Goal: Obtain resource: Download file/media

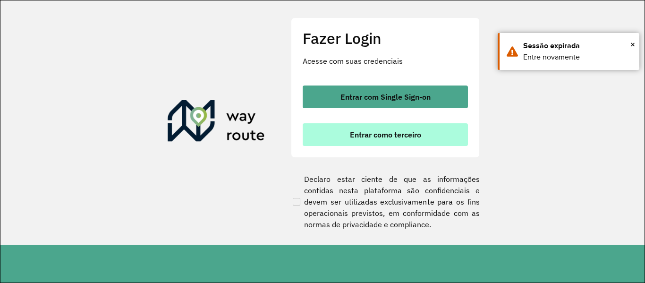
click at [385, 138] on span "Entrar como terceiro" at bounding box center [385, 135] width 71 height 8
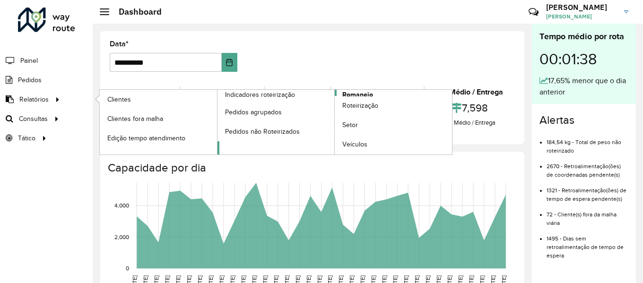
click at [353, 93] on span "Romaneio" at bounding box center [357, 95] width 31 height 10
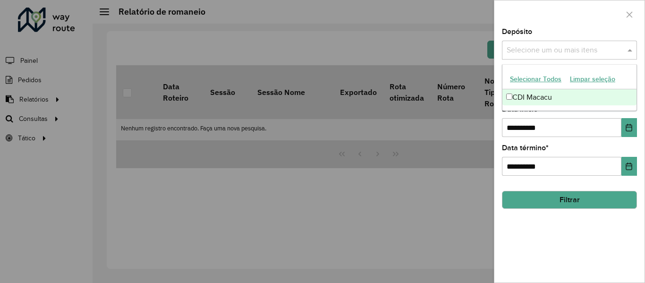
click at [601, 59] on div "Selecione um ou mais itens" at bounding box center [569, 50] width 135 height 19
click at [551, 91] on div "CDI Macacu" at bounding box center [570, 97] width 134 height 16
click at [556, 198] on button "Filtrar" at bounding box center [569, 200] width 135 height 18
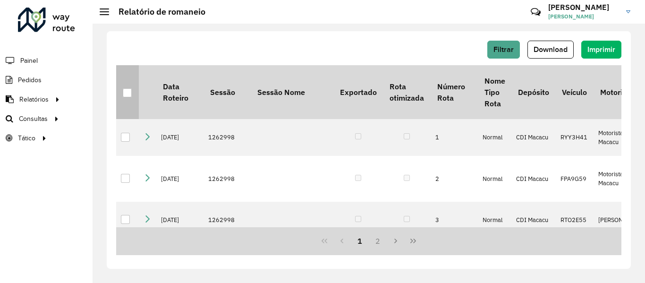
click at [124, 90] on div at bounding box center [127, 92] width 9 height 9
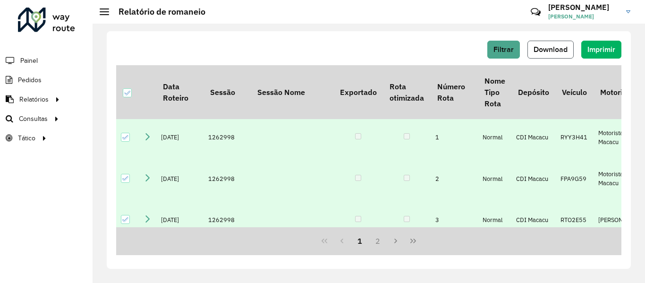
click at [538, 51] on span "Download" at bounding box center [551, 49] width 34 height 8
